Goal: Information Seeking & Learning: Learn about a topic

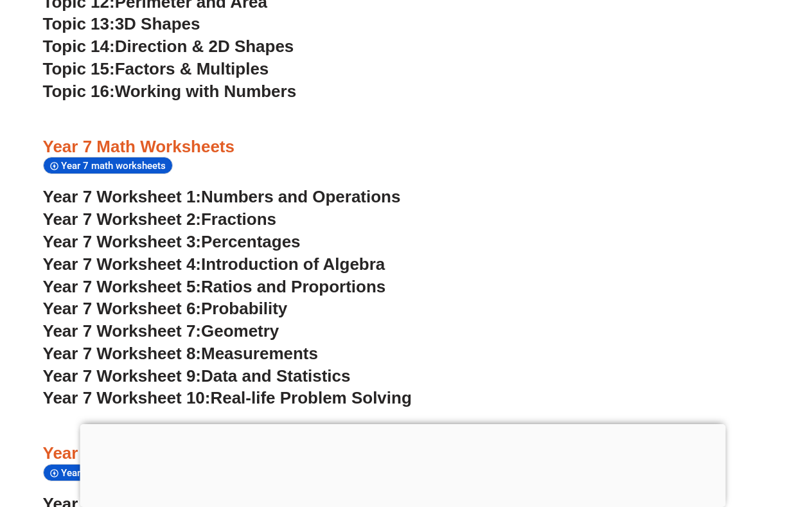
scroll to position [3322, 0]
click at [264, 210] on span "Fractions" at bounding box center [238, 219] width 75 height 19
click at [270, 321] on span "Geometry" at bounding box center [240, 330] width 78 height 19
click at [293, 344] on span "Measurements" at bounding box center [259, 353] width 117 height 19
click at [344, 187] on span "Numbers and Operations" at bounding box center [300, 196] width 199 height 19
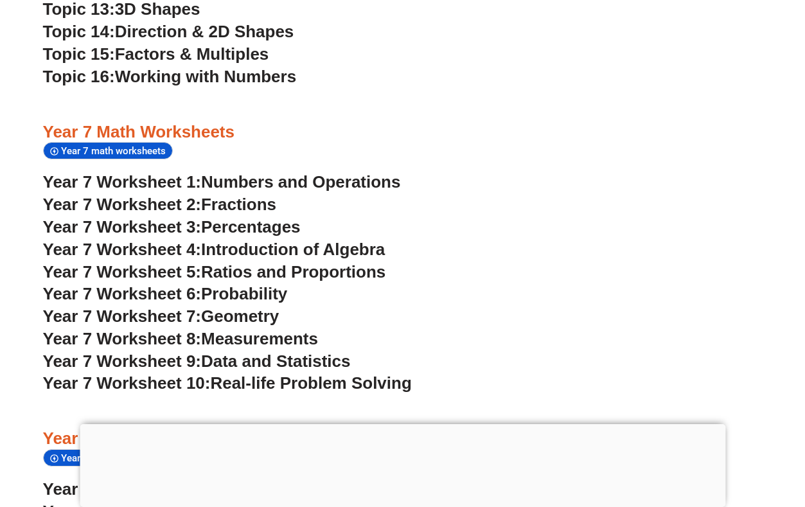
scroll to position [3565, 0]
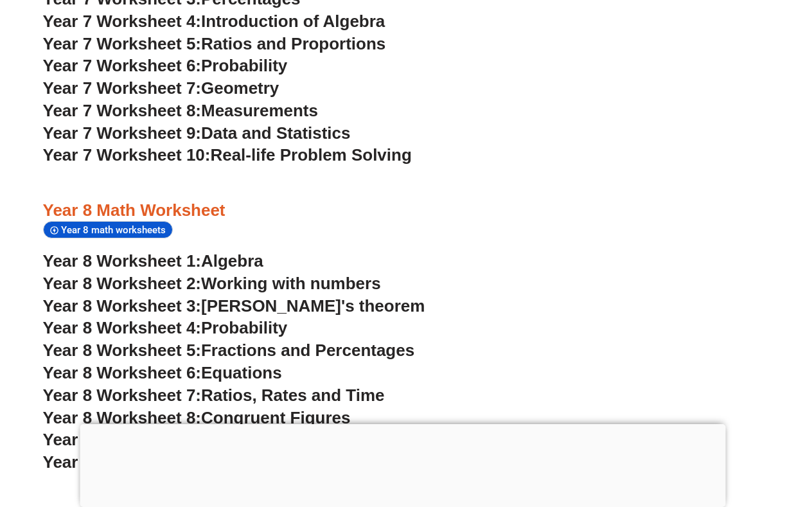
click at [346, 145] on span "Real-life Problem Solving" at bounding box center [310, 154] width 201 height 19
click at [355, 341] on span "Fractions and Percentages" at bounding box center [307, 350] width 213 height 19
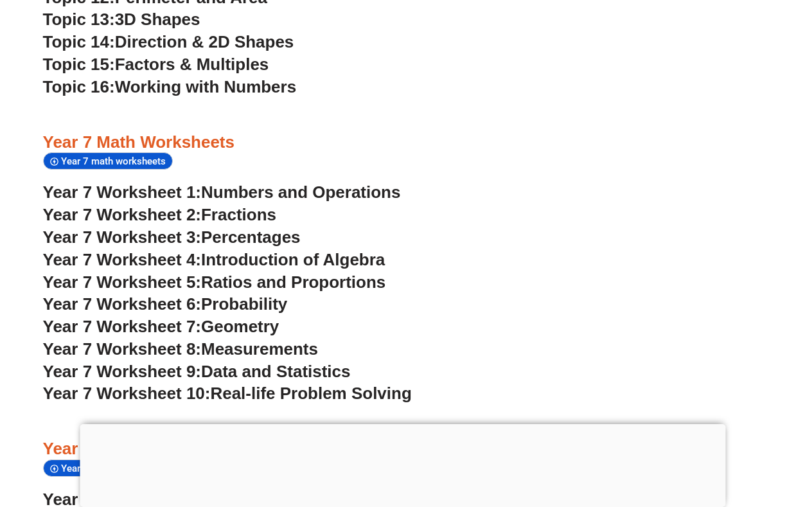
scroll to position [3327, 0]
click at [388, 183] on span "Numbers and Operations" at bounding box center [300, 192] width 199 height 19
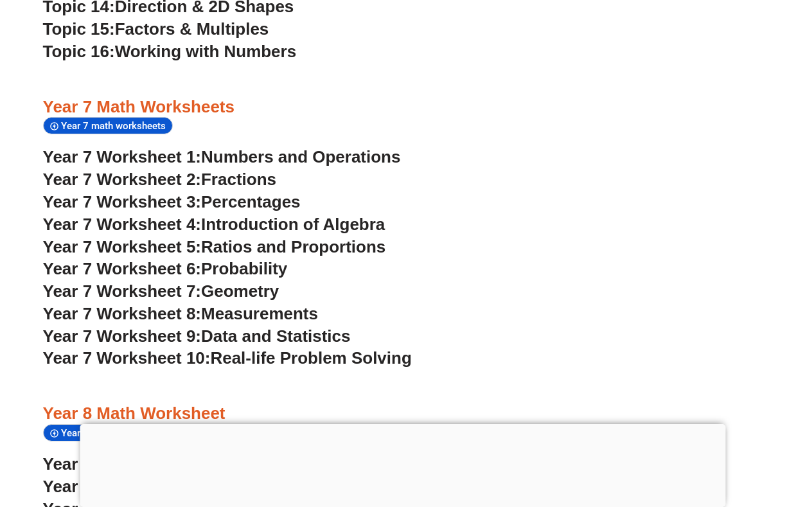
scroll to position [3379, 0]
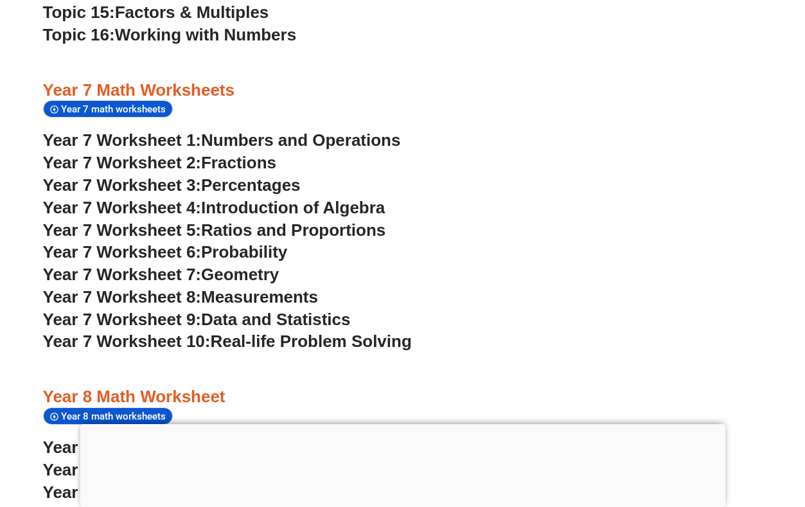
click at [265, 153] on span "Fractions" at bounding box center [238, 162] width 75 height 19
click at [258, 175] on span "Percentages" at bounding box center [251, 184] width 100 height 19
click at [297, 220] on span "Ratios and Proportions" at bounding box center [293, 229] width 184 height 19
click at [279, 242] on span "Probability" at bounding box center [244, 251] width 86 height 19
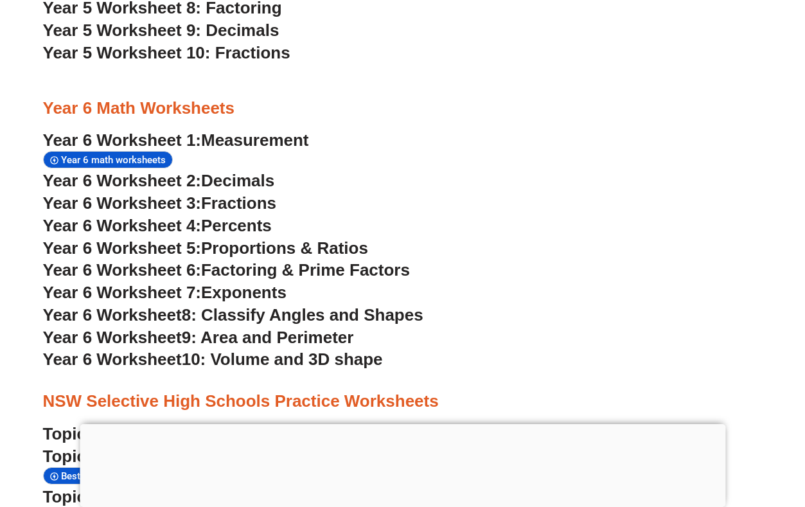
scroll to position [2631, 0]
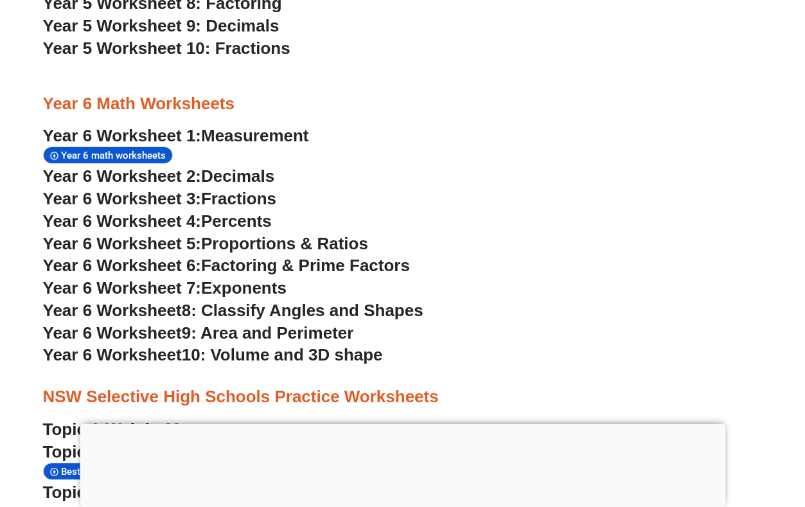
click at [249, 166] on span "Decimals" at bounding box center [237, 175] width 73 height 19
click at [265, 278] on span "Exponents" at bounding box center [243, 287] width 85 height 19
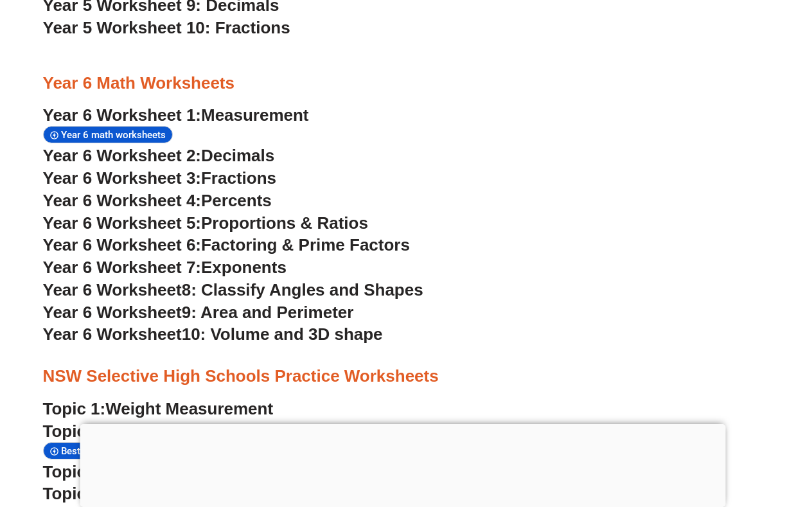
scroll to position [2660, 0]
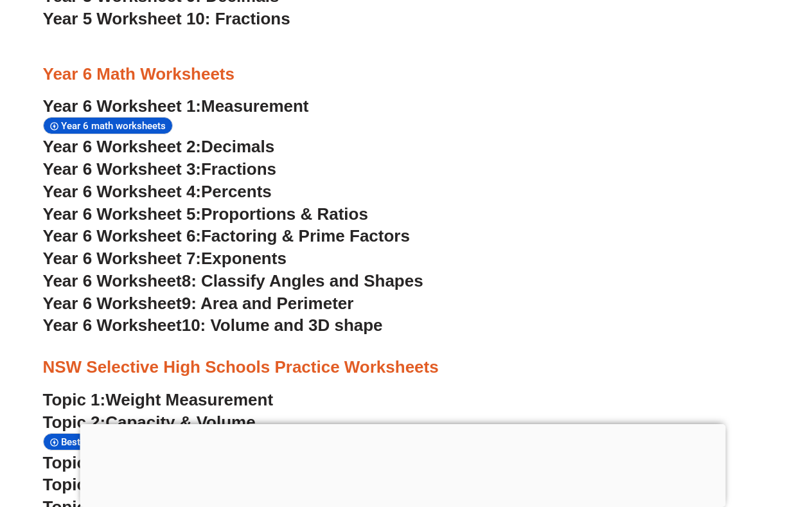
click at [369, 316] on span "10: Volume and 3D shape" at bounding box center [282, 325] width 201 height 19
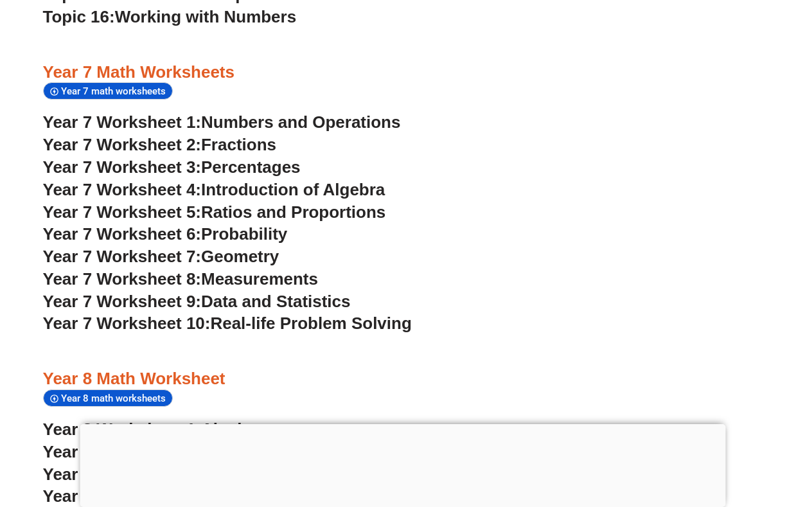
scroll to position [3405, 0]
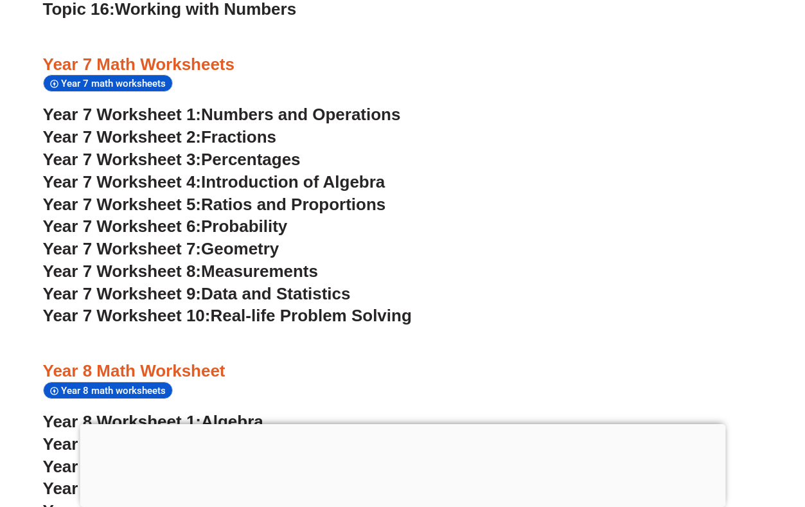
click at [292, 262] on span "Measurements" at bounding box center [259, 271] width 117 height 19
click at [314, 284] on span "Data and Statistics" at bounding box center [276, 293] width 150 height 19
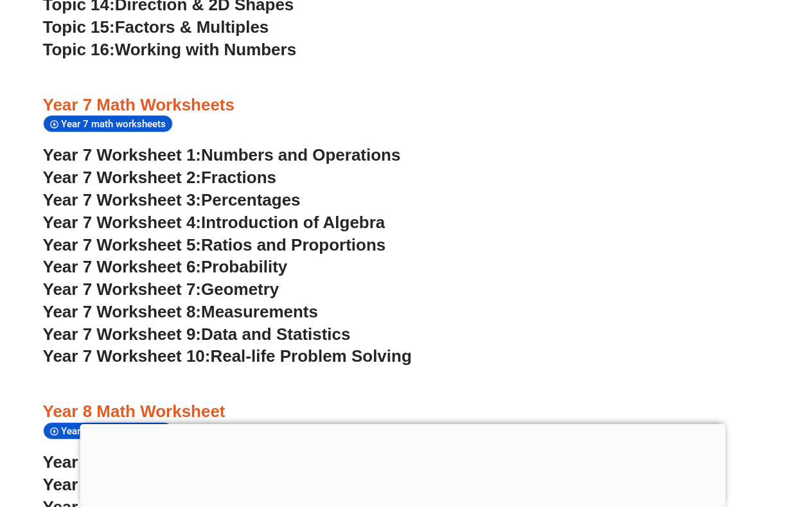
scroll to position [3360, 0]
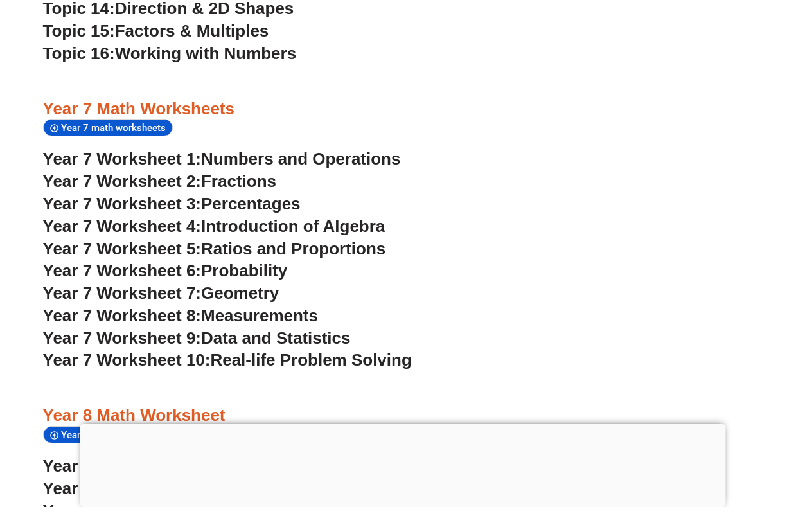
click at [273, 261] on span "Probability" at bounding box center [244, 270] width 86 height 19
click at [260, 283] on span "Geometry" at bounding box center [240, 292] width 78 height 19
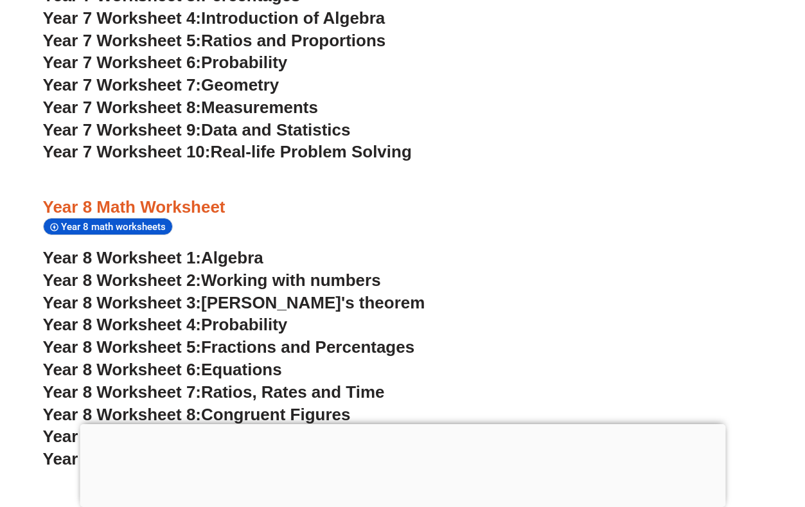
scroll to position [3574, 0]
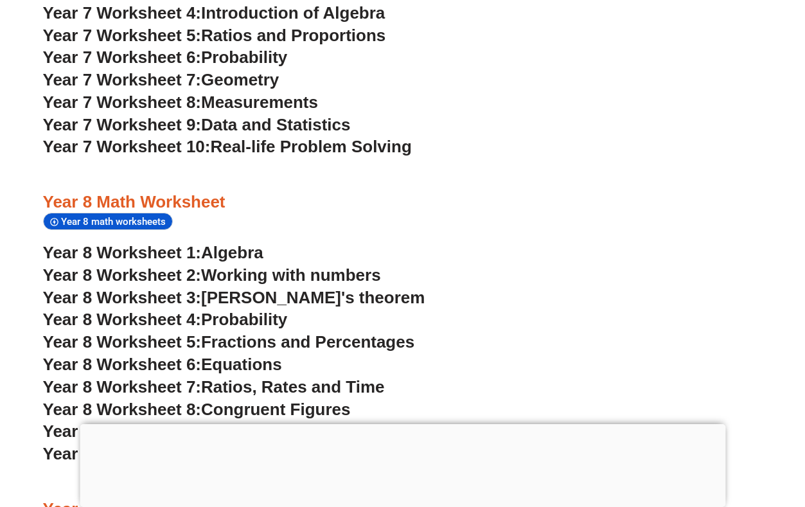
click at [342, 265] on span "Working with numbers" at bounding box center [291, 274] width 180 height 19
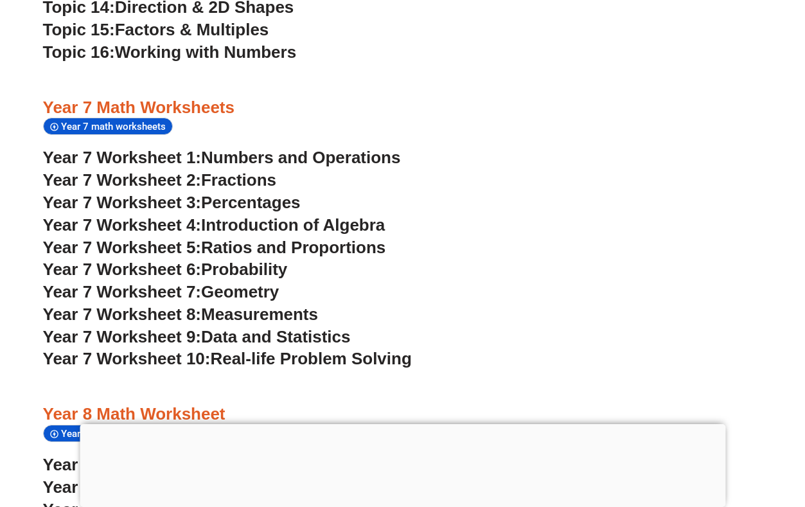
scroll to position [3359, 0]
